Goal: Find specific page/section: Find specific page/section

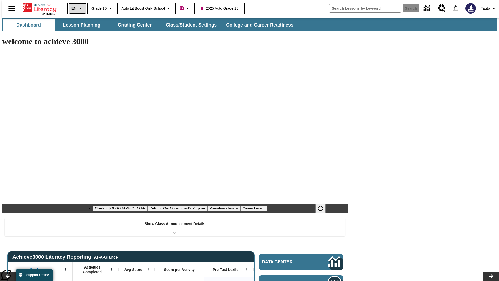
click at [77, 8] on icon "Language: EN, Select a language" at bounding box center [80, 8] width 6 height 6
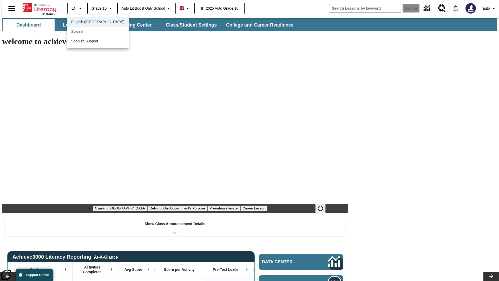
click at [87, 22] on span "English ([GEOGRAPHIC_DATA])" at bounding box center [97, 21] width 53 height 5
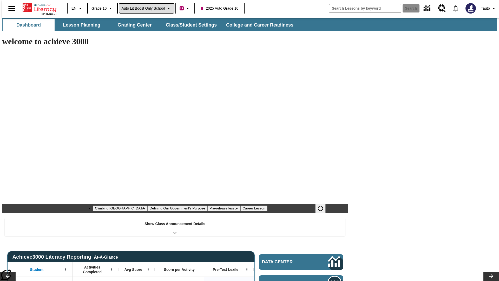
click at [146, 8] on span "Auto Lit Boost only School" at bounding box center [142, 8] width 43 height 5
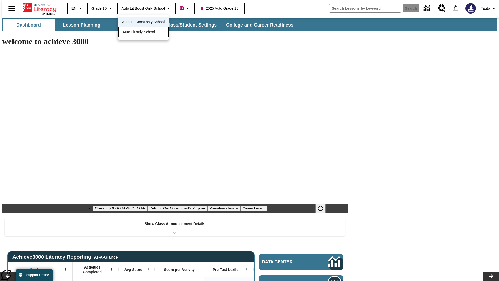
click at [139, 33] on span "Auto Lit only School" at bounding box center [139, 31] width 32 height 5
